Goal: Transaction & Acquisition: Book appointment/travel/reservation

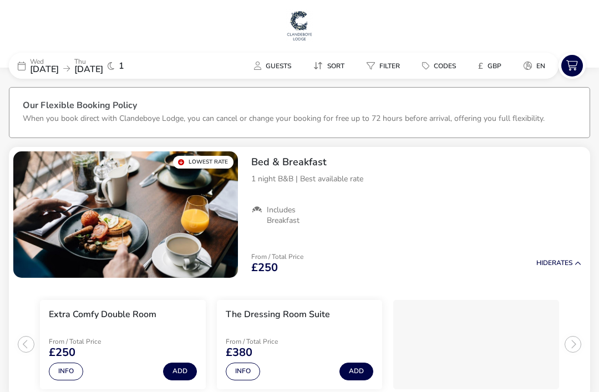
click at [82, 211] on img "1 / 1" at bounding box center [125, 214] width 225 height 126
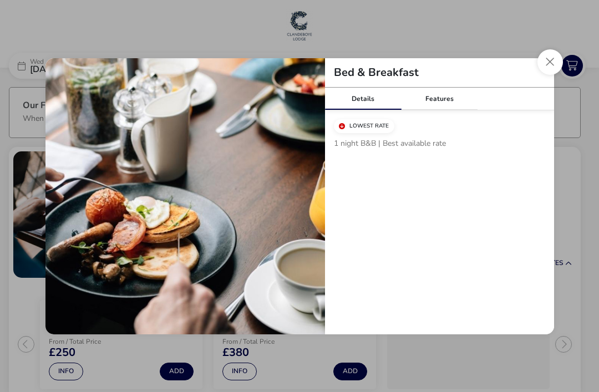
click at [554, 62] on button "Close modal" at bounding box center [550, 62] width 26 height 26
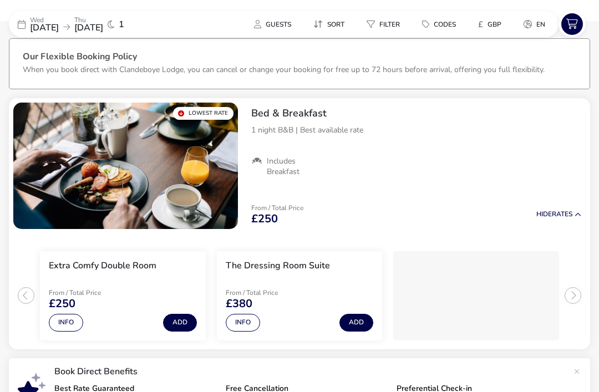
scroll to position [55, 0]
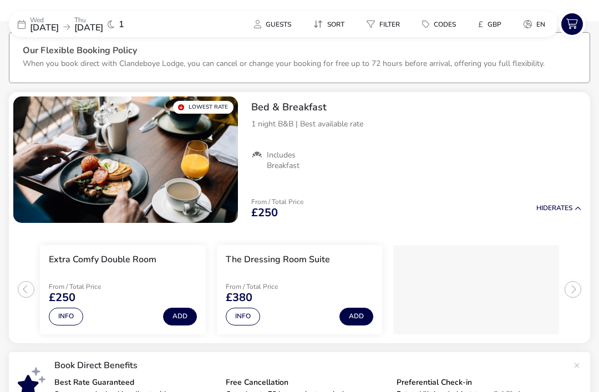
click at [174, 317] on button "Add" at bounding box center [180, 317] width 34 height 18
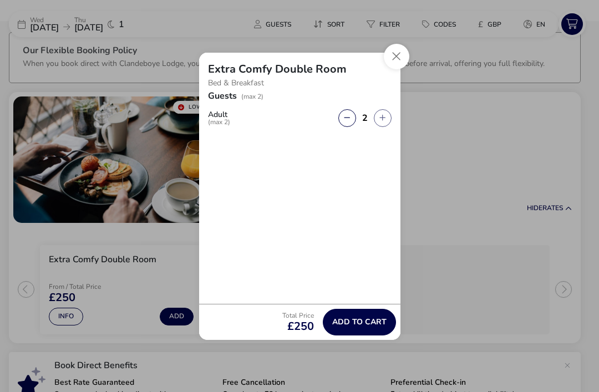
click at [383, 326] on span "Add to cart" at bounding box center [359, 322] width 54 height 8
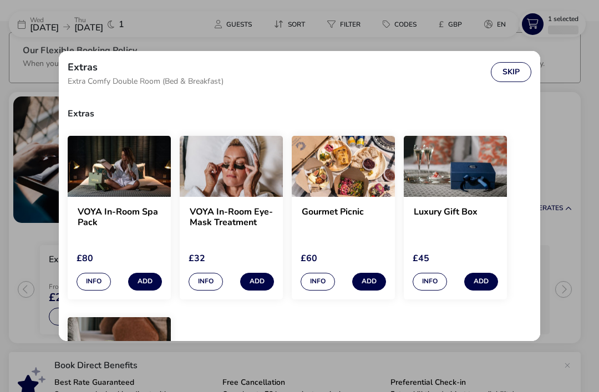
click at [508, 81] on button "Skip" at bounding box center [511, 72] width 40 height 20
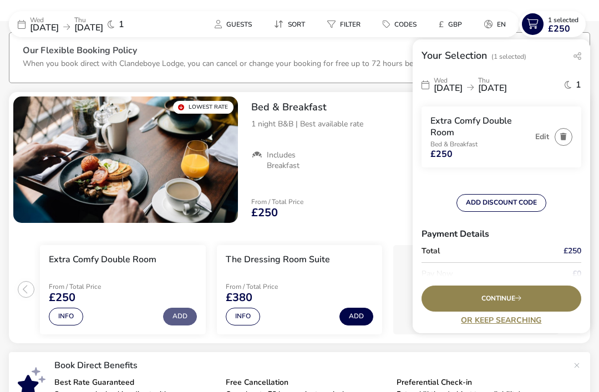
click at [518, 200] on button "ADD DISCOUNT CODE" at bounding box center [501, 203] width 90 height 18
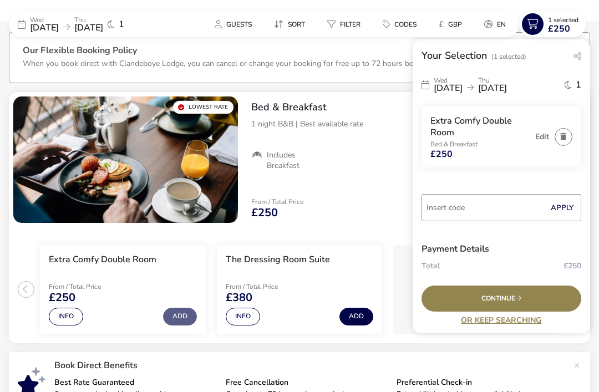
click at [497, 211] on input "Code" at bounding box center [501, 207] width 160 height 27
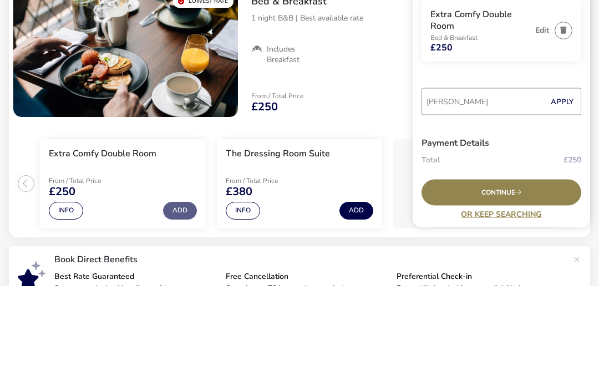
scroll to position [1, 0]
type input "[PERSON_NAME]"
click at [563, 195] on button "Apply" at bounding box center [562, 206] width 34 height 23
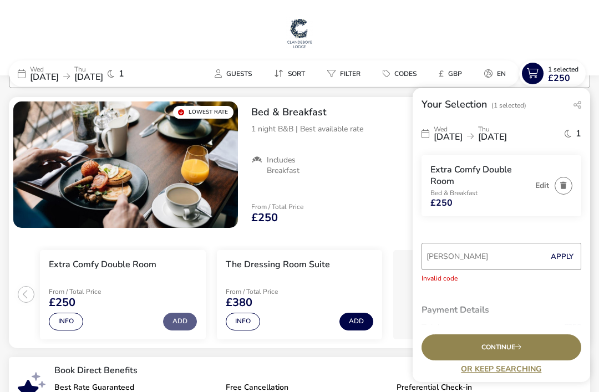
scroll to position [0, 0]
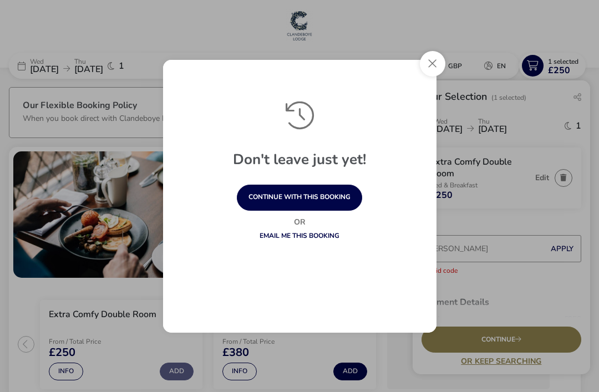
click at [432, 66] on button "Close" at bounding box center [433, 64] width 26 height 26
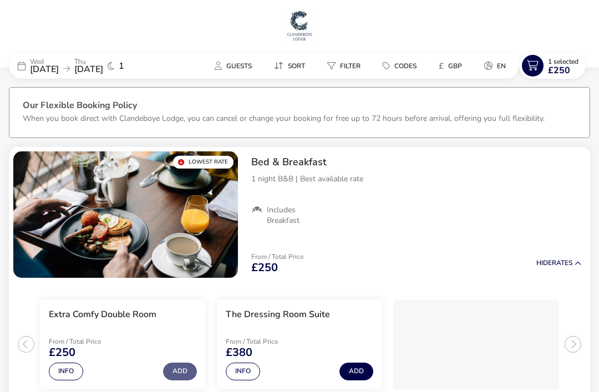
click at [561, 67] on span "£250" at bounding box center [559, 70] width 22 height 9
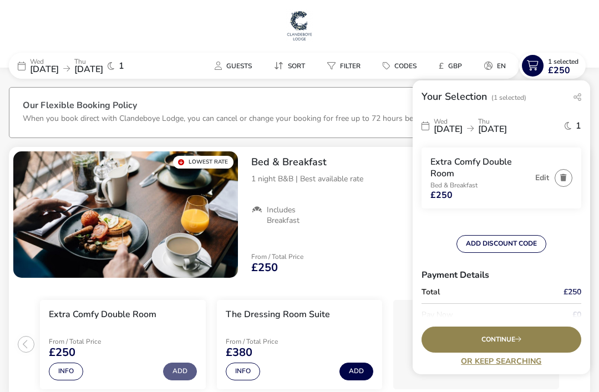
click at [518, 241] on button "ADD DISCOUNT CODE" at bounding box center [501, 244] width 90 height 18
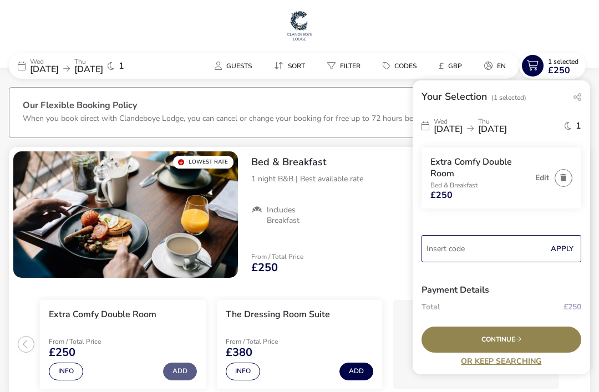
click at [487, 250] on input "Code" at bounding box center [501, 248] width 160 height 27
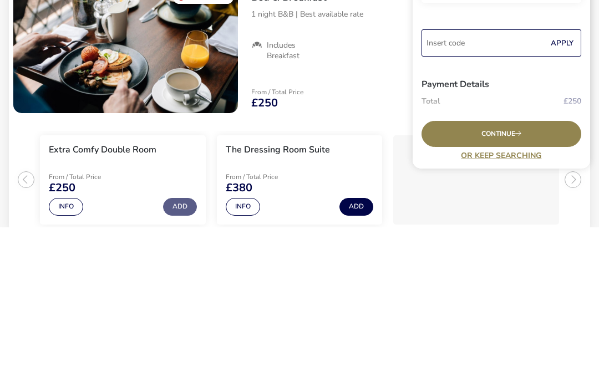
click at [477, 194] on input "Code" at bounding box center [501, 207] width 160 height 27
paste input "NICHAM15"
type input "NICHAM15"
click at [567, 196] on button "Apply" at bounding box center [562, 207] width 34 height 23
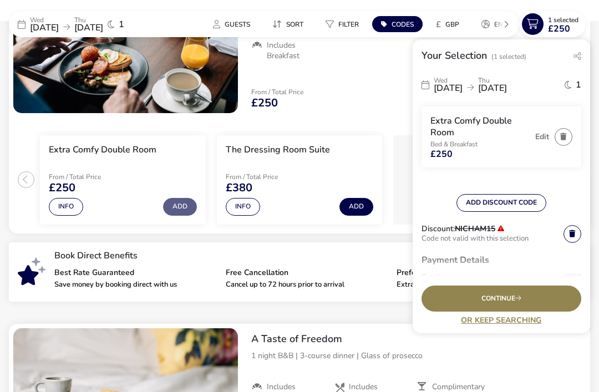
click at [573, 232] on icon at bounding box center [572, 233] width 6 height 7
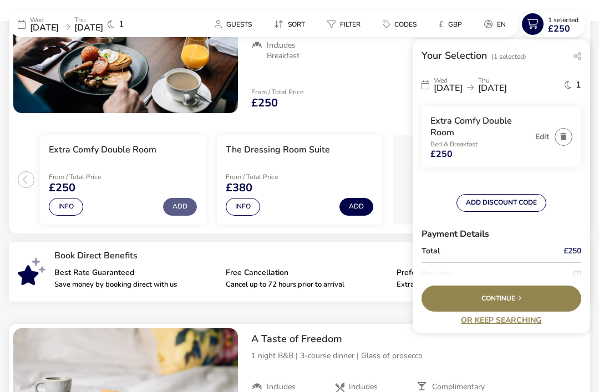
click at [527, 196] on button "ADD DISCOUNT CODE" at bounding box center [501, 203] width 90 height 18
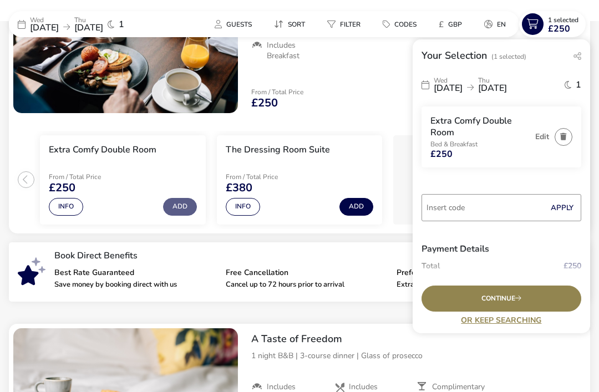
click at [501, 198] on input "Code" at bounding box center [501, 207] width 160 height 27
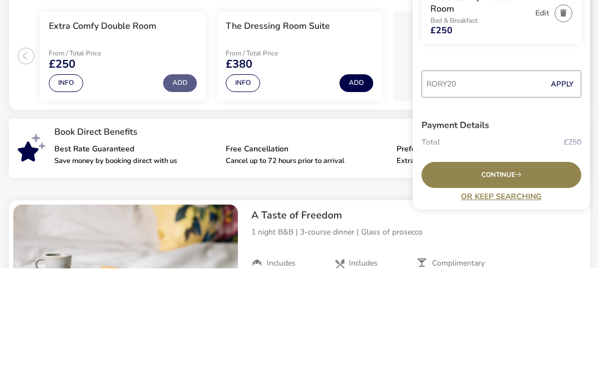
type input "RORY20"
click at [565, 196] on button "Apply" at bounding box center [562, 207] width 34 height 23
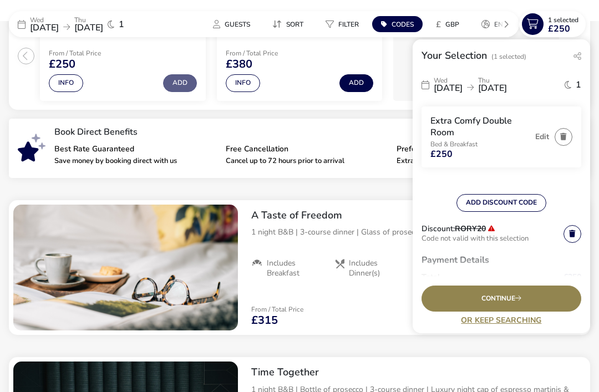
click at [572, 231] on icon at bounding box center [572, 233] width 6 height 7
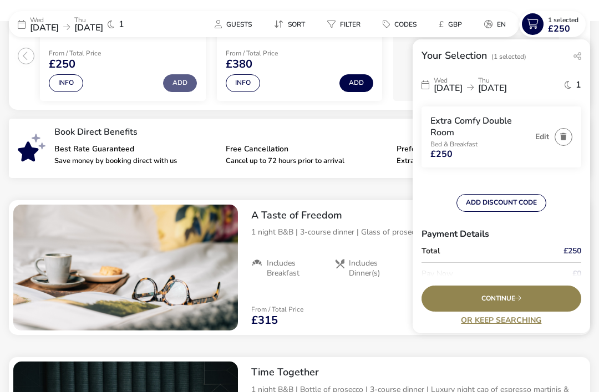
click at [517, 200] on button "ADD DISCOUNT CODE" at bounding box center [501, 203] width 90 height 18
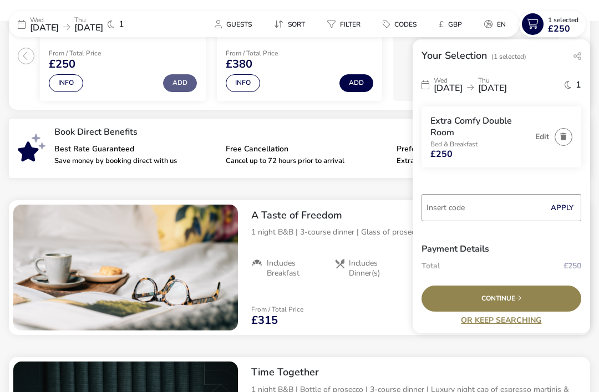
click at [504, 203] on input "Code" at bounding box center [501, 207] width 160 height 27
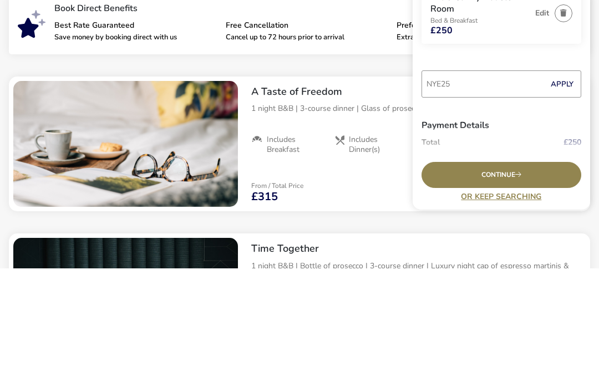
type input "NYE25"
click at [571, 196] on button "Apply" at bounding box center [562, 207] width 34 height 23
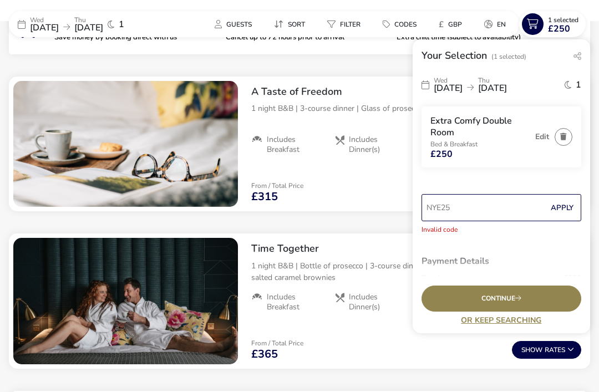
click at [510, 201] on input "NYE25" at bounding box center [501, 207] width 160 height 27
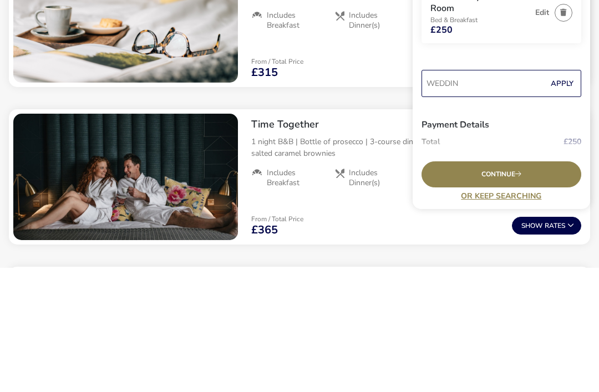
type input "WEDDING"
click at [568, 196] on button "Apply" at bounding box center [562, 207] width 34 height 23
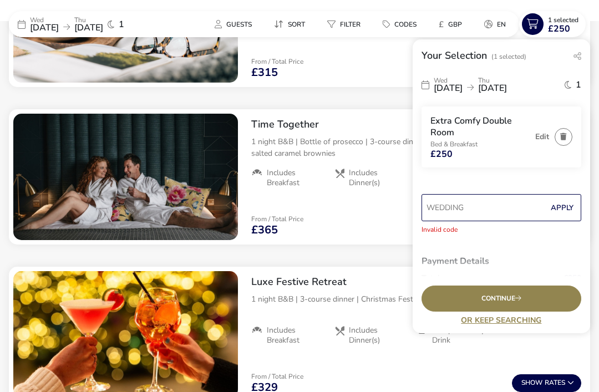
click at [501, 209] on input "WEDDING" at bounding box center [501, 207] width 160 height 27
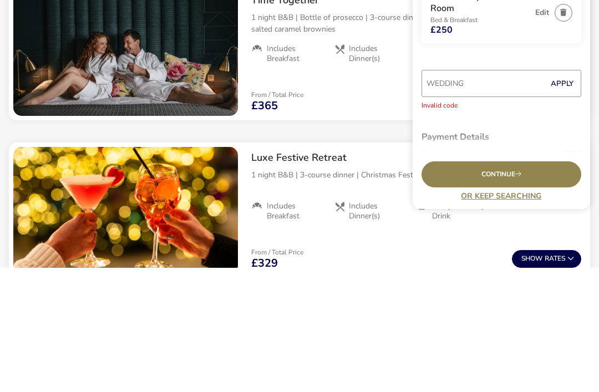
click at [540, 248] on h3 "Payment Details" at bounding box center [501, 261] width 160 height 27
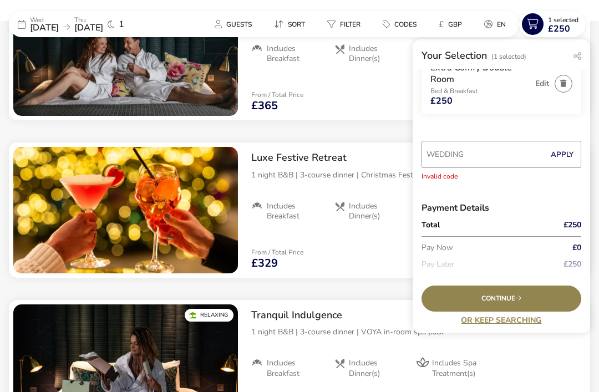
scroll to position [53, 0]
click at [549, 312] on div "Continue" at bounding box center [501, 299] width 160 height 26
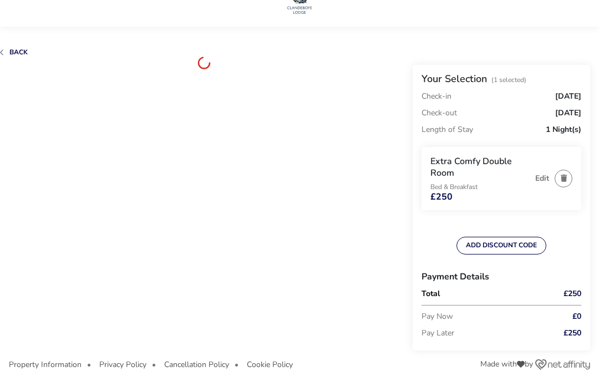
scroll to position [26, 0]
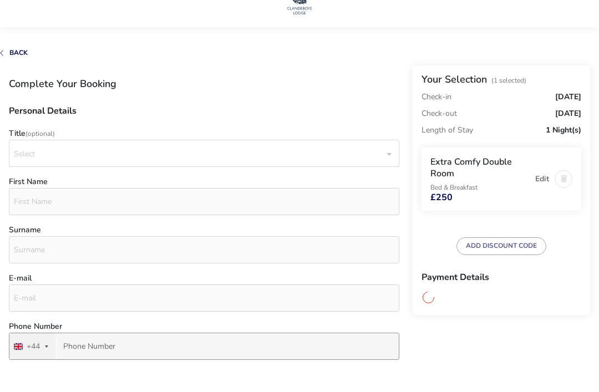
click at [390, 149] on p-dropdown "Select" at bounding box center [204, 154] width 390 height 11
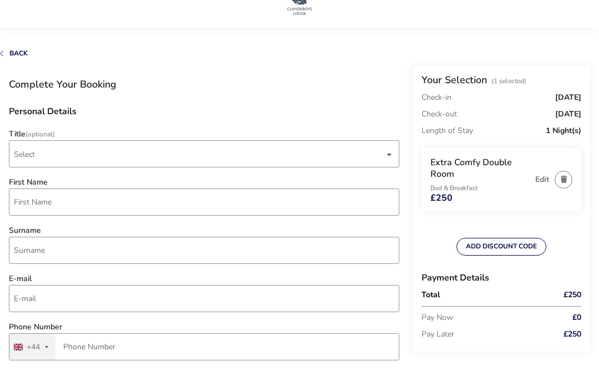
scroll to position [28, 0]
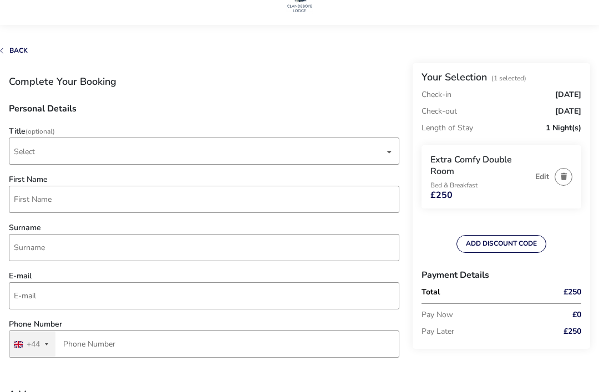
click at [384, 148] on span "Select" at bounding box center [199, 151] width 370 height 26
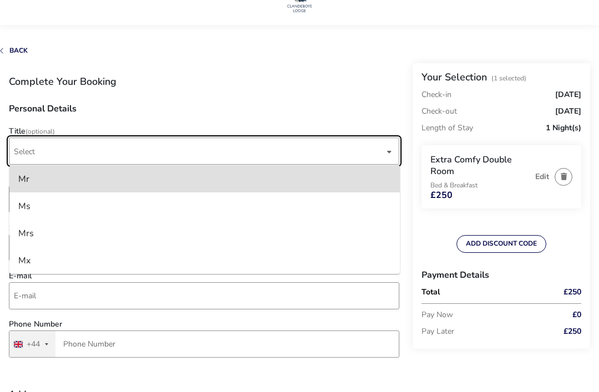
click at [24, 175] on div "Mr" at bounding box center [23, 179] width 11 height 18
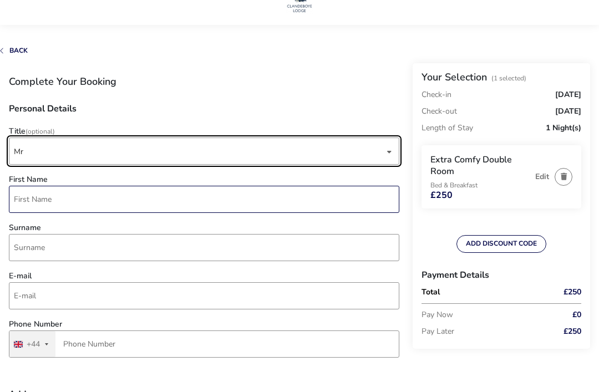
click at [29, 195] on input "First Name" at bounding box center [204, 199] width 390 height 27
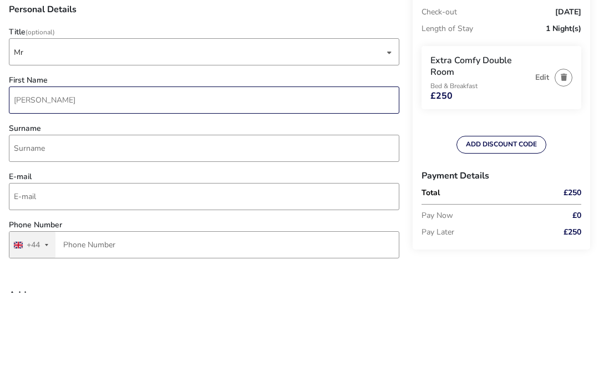
type input "[PERSON_NAME]"
click at [24, 234] on input "Surname" at bounding box center [204, 247] width 390 height 27
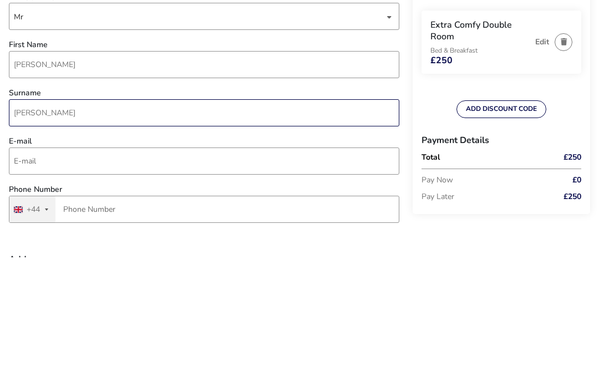
type input "[PERSON_NAME]"
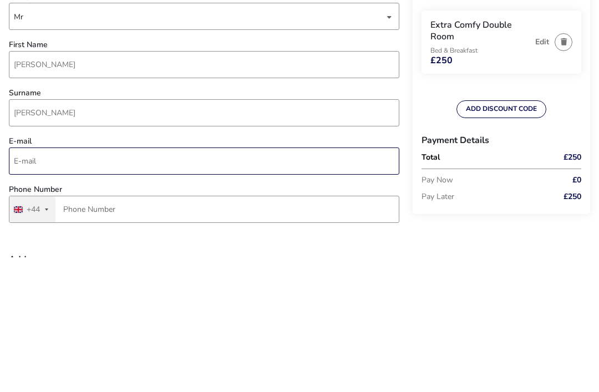
click at [47, 282] on input "E-mail" at bounding box center [204, 295] width 390 height 27
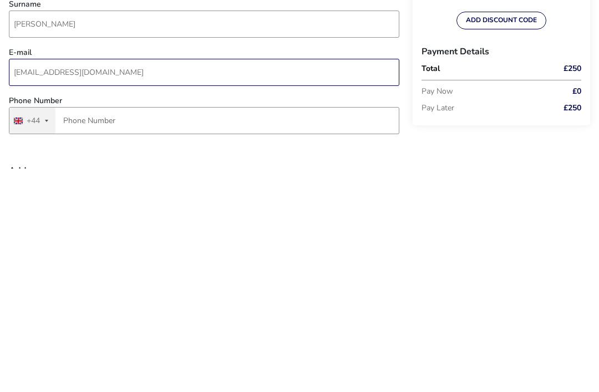
type input "[EMAIL_ADDRESS][DOMAIN_NAME]"
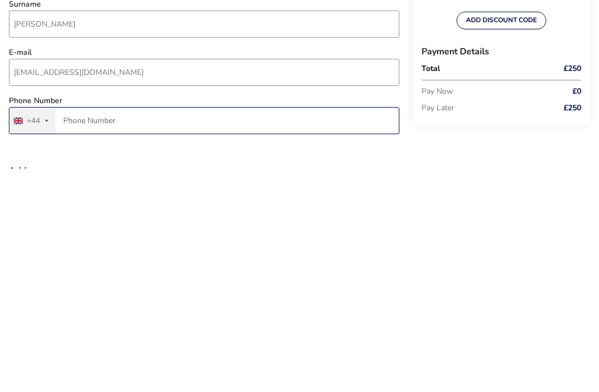
click at [78, 330] on input "Phone Number" at bounding box center [204, 343] width 390 height 27
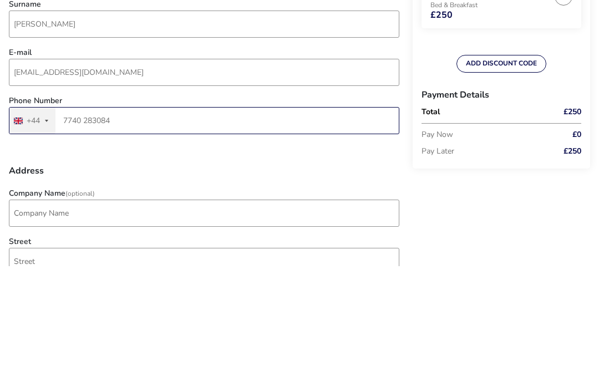
scroll to position [146, 0]
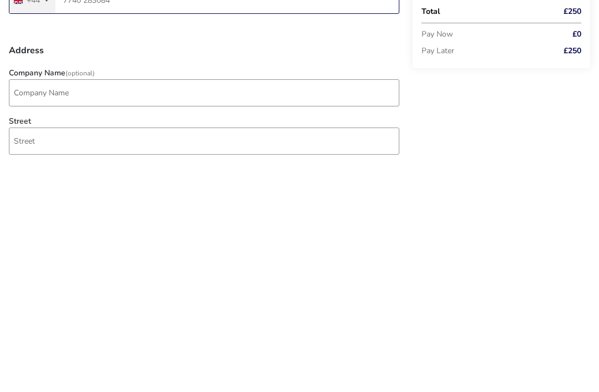
type input "7740 283084"
click at [33, 354] on input "Street" at bounding box center [204, 367] width 390 height 27
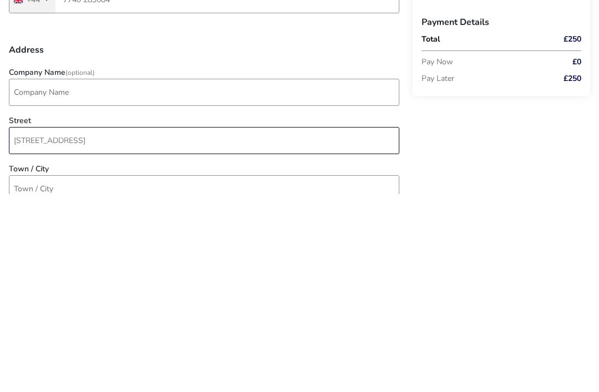
scroll to position [177, 0]
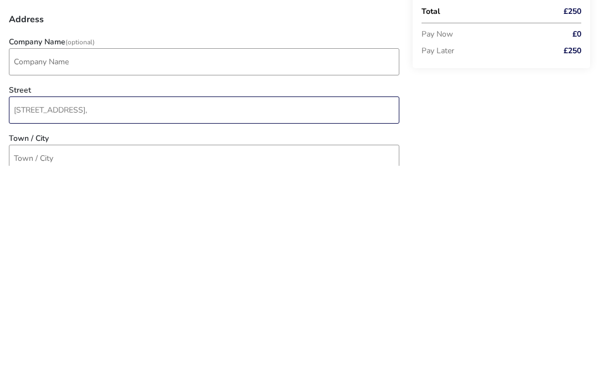
type input "[STREET_ADDRESS],"
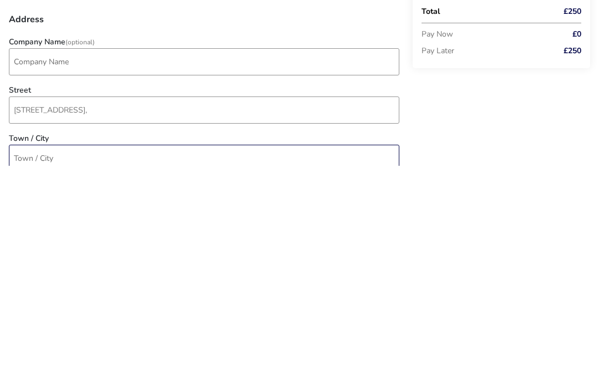
click at [22, 371] on input "Town / City" at bounding box center [204, 384] width 390 height 27
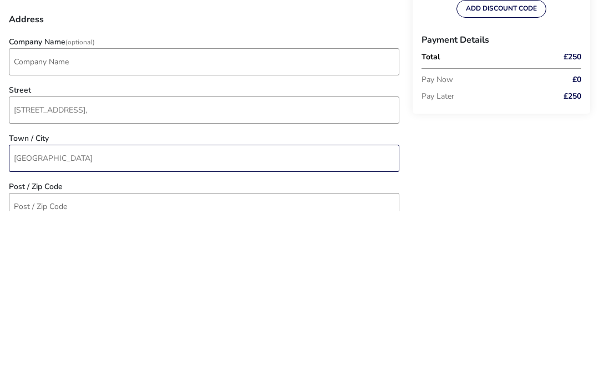
scroll to position [223, 0]
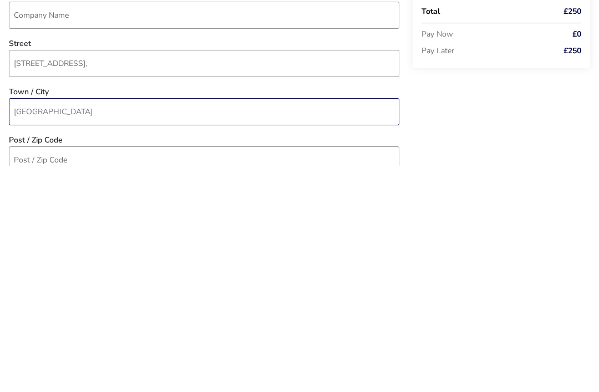
type input "[GEOGRAPHIC_DATA]"
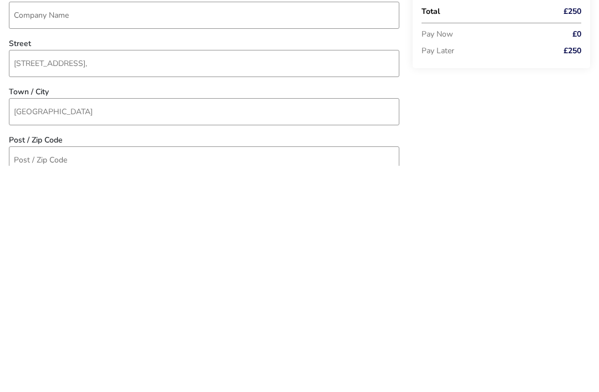
click at [40, 373] on input "Post / Zip Code" at bounding box center [204, 386] width 390 height 27
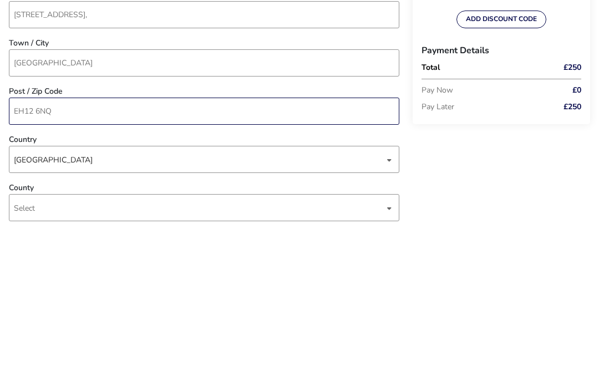
scroll to position [329, 0]
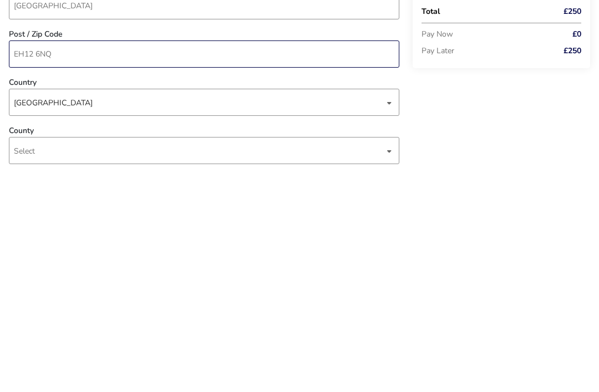
type input "EH12 6NQ"
click at [382, 364] on span "Select" at bounding box center [199, 377] width 370 height 26
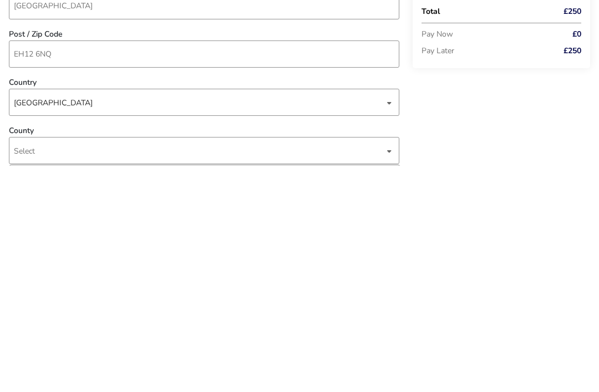
type input "City of [GEOGRAPHIC_DATA]"
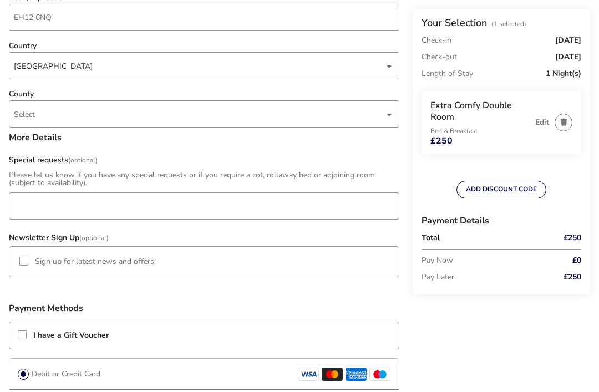
scroll to position [605, 0]
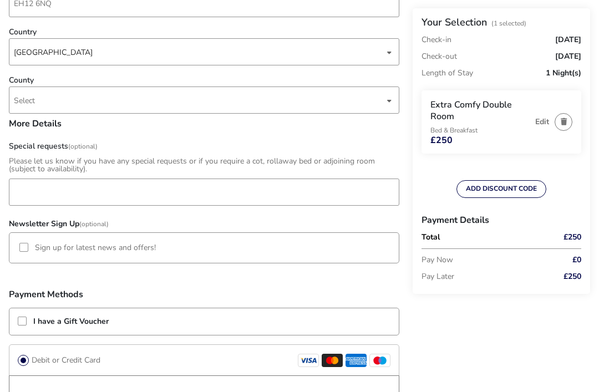
click at [386, 85] on div "County Select" at bounding box center [203, 98] width 401 height 43
click at [389, 94] on div "dropdown trigger" at bounding box center [389, 101] width 6 height 22
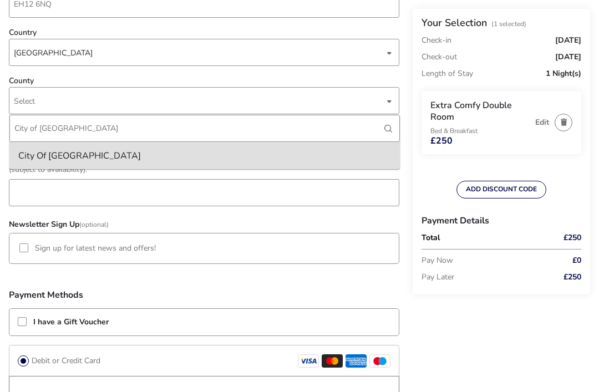
click at [343, 161] on li "City Of [GEOGRAPHIC_DATA]" at bounding box center [204, 155] width 390 height 27
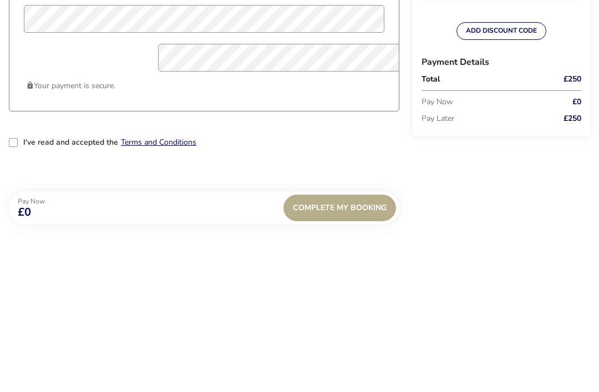
scroll to position [844, 0]
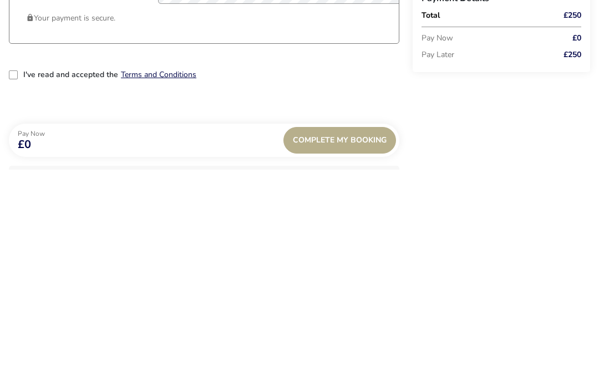
click at [11, 293] on div "2-term_condi" at bounding box center [13, 297] width 9 height 9
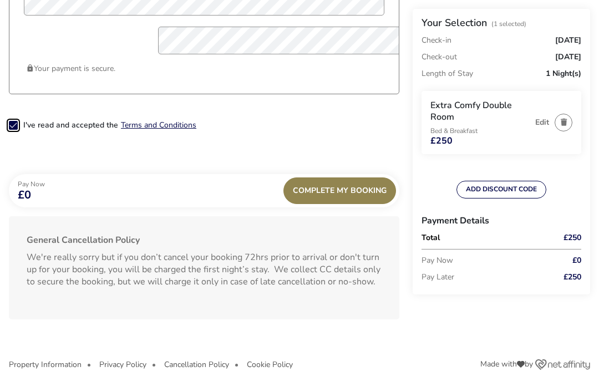
scroll to position [6, 6]
click at [358, 195] on span "Complete My Booking" at bounding box center [340, 190] width 94 height 8
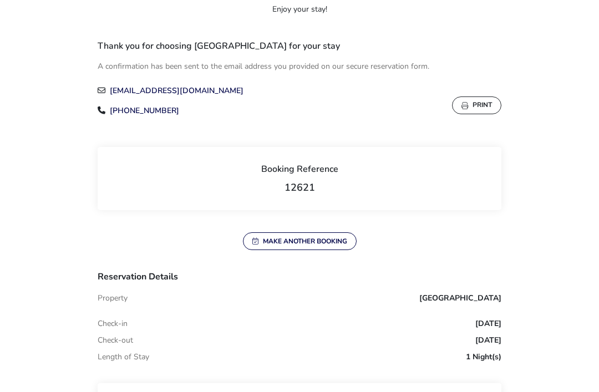
scroll to position [125, 0]
